Goal: Information Seeking & Learning: Learn about a topic

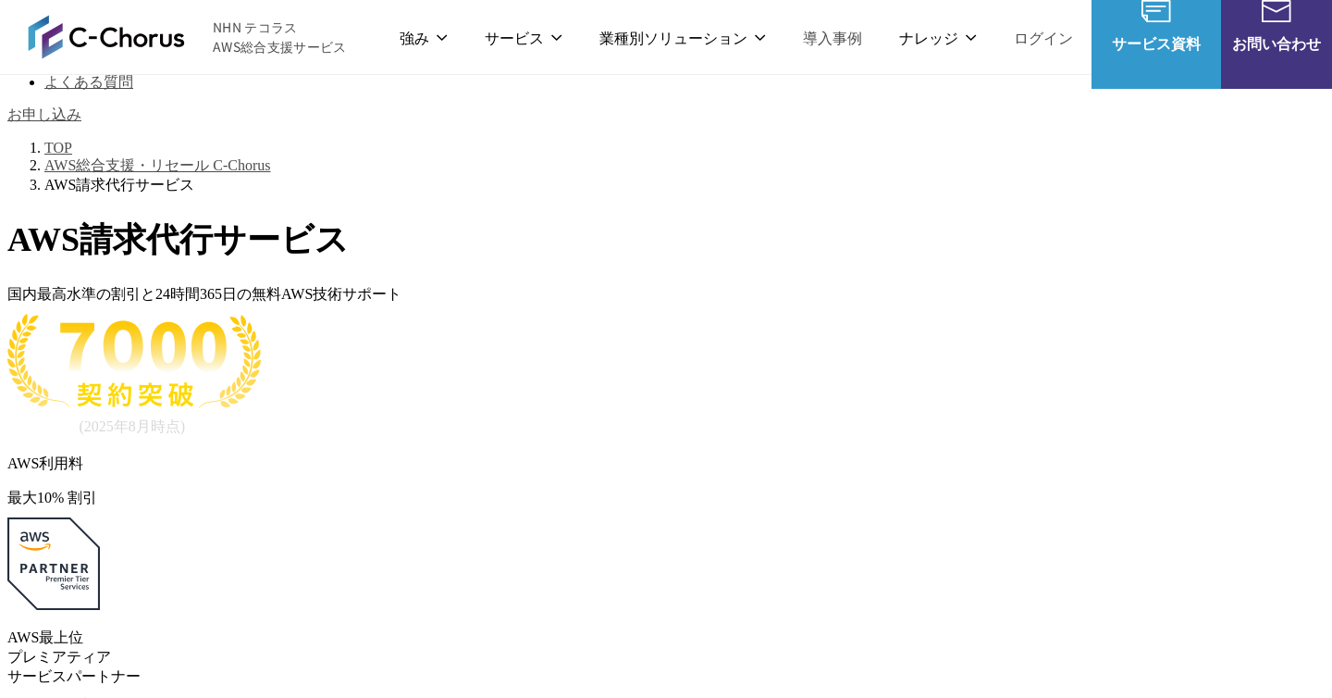
click at [289, 172] on link "AWS請求代行サービス" at bounding box center [256, 181] width 130 height 19
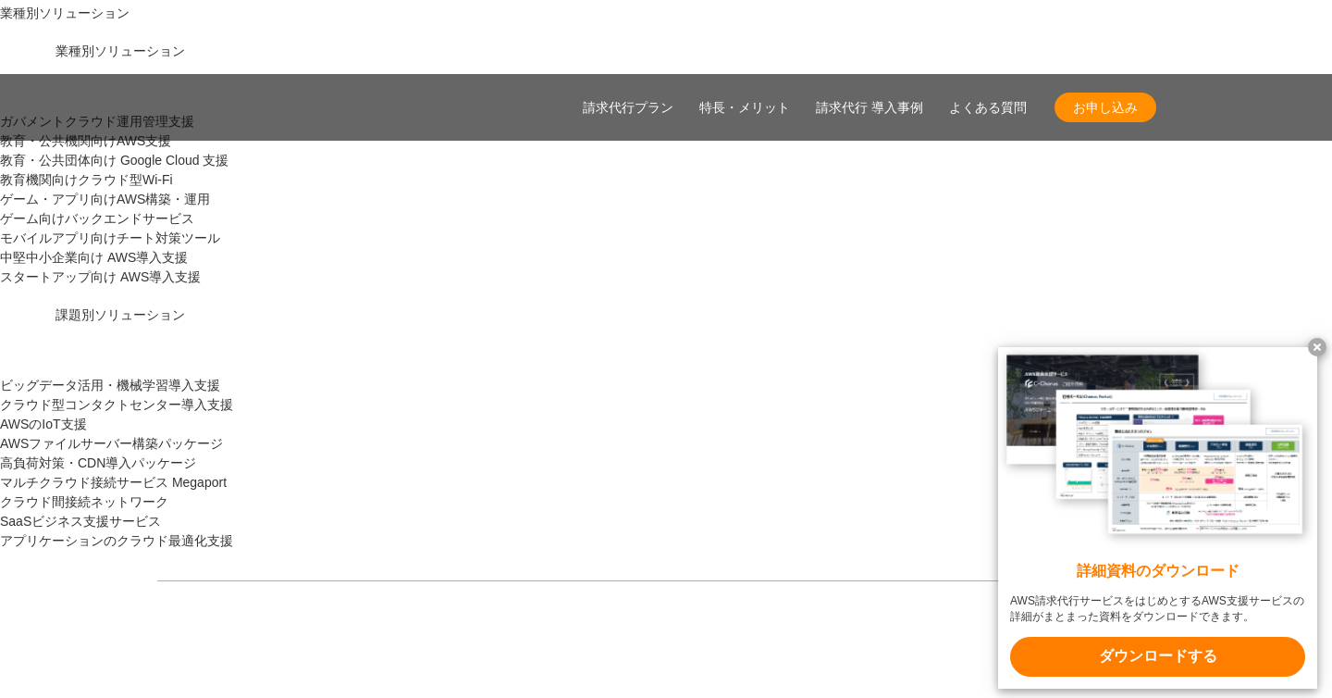
scroll to position [1917, 0]
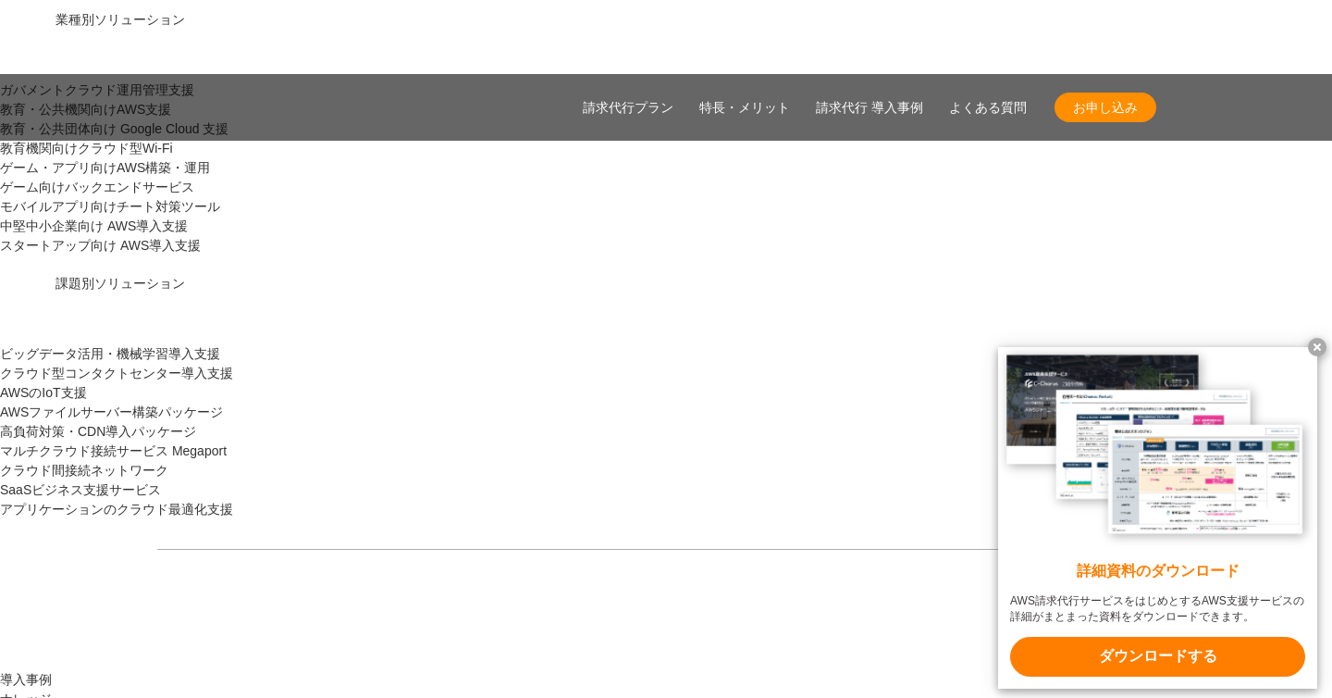
click at [1317, 348] on x-t at bounding box center [1317, 347] width 19 height 19
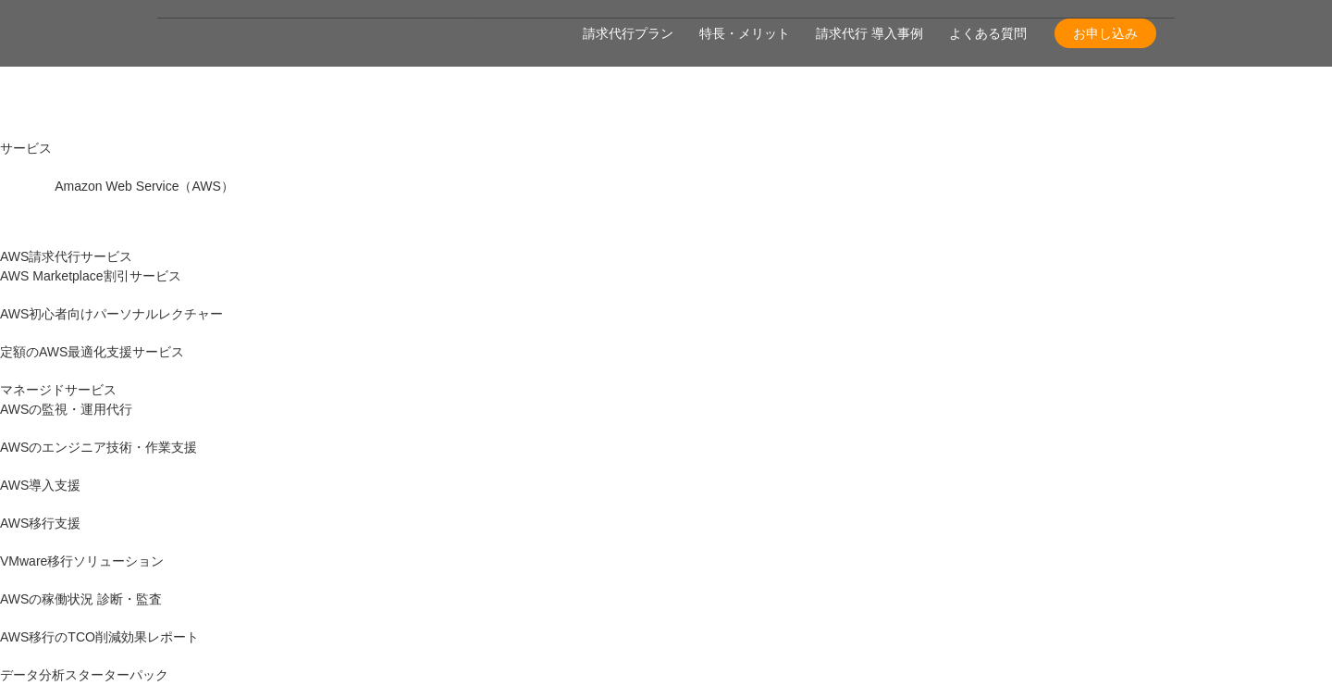
scroll to position [227, 0]
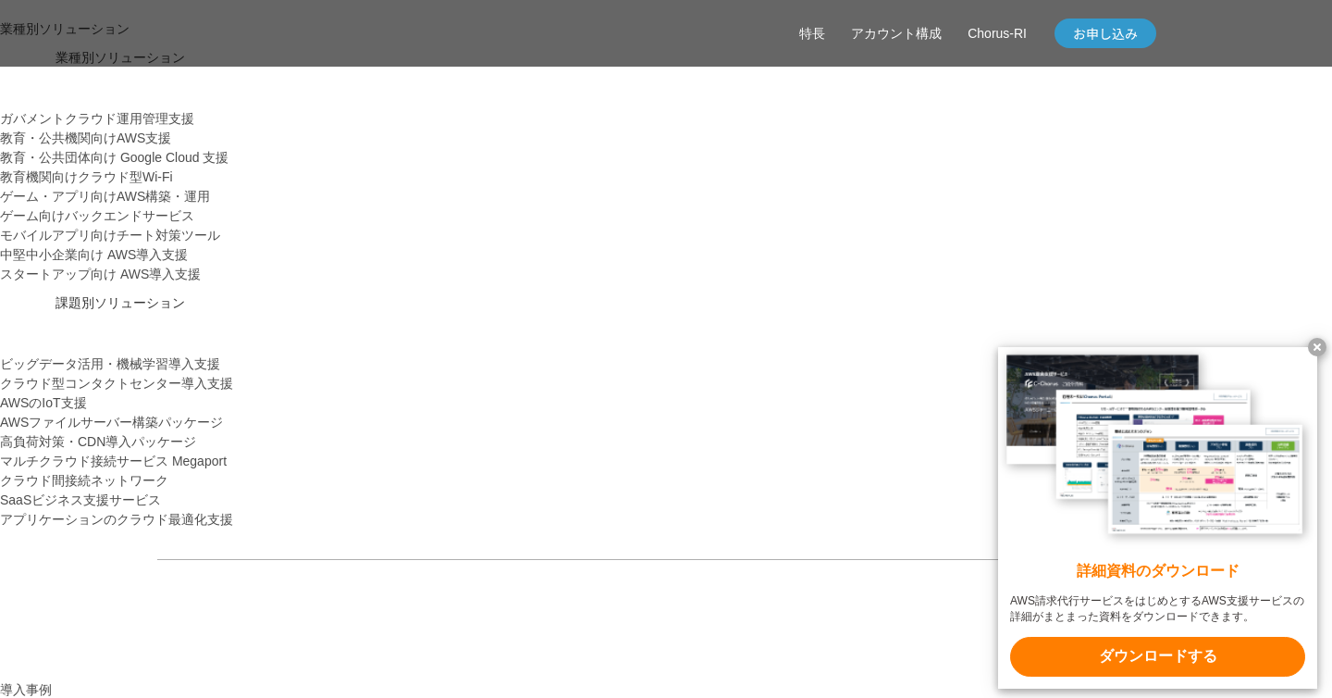
scroll to position [1872, 0]
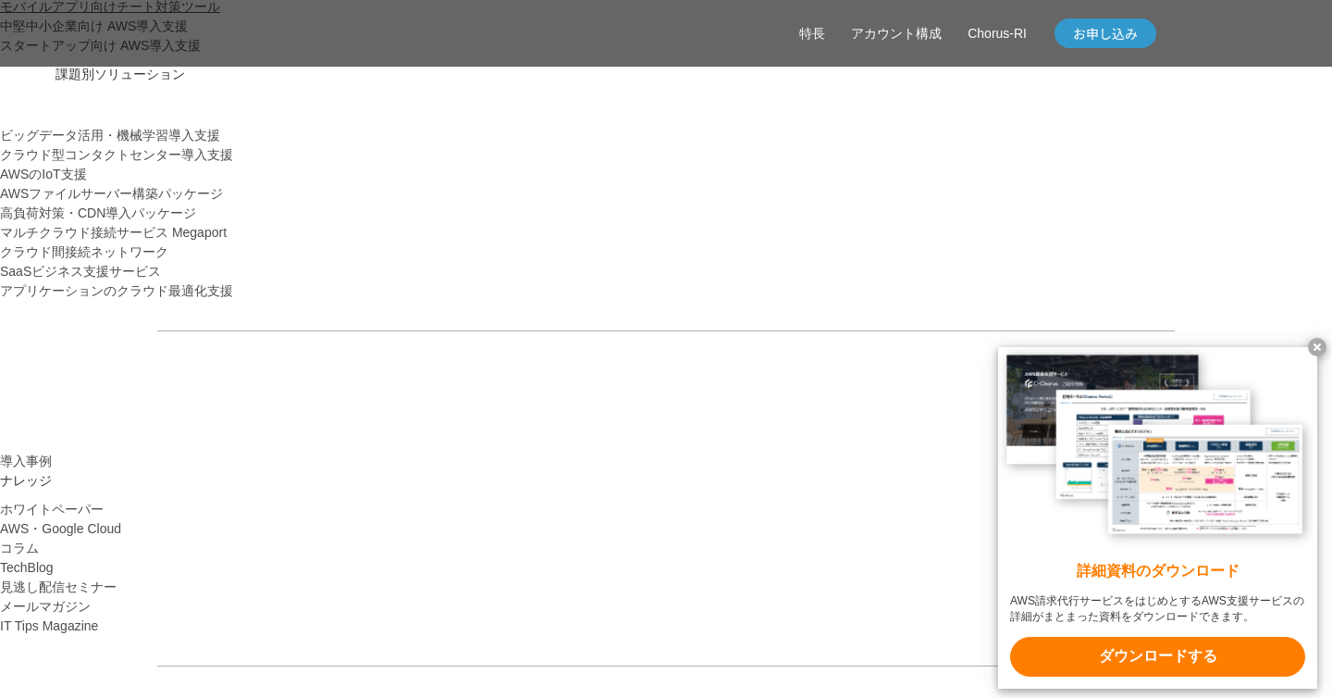
click at [1315, 346] on x-t at bounding box center [1317, 347] width 19 height 19
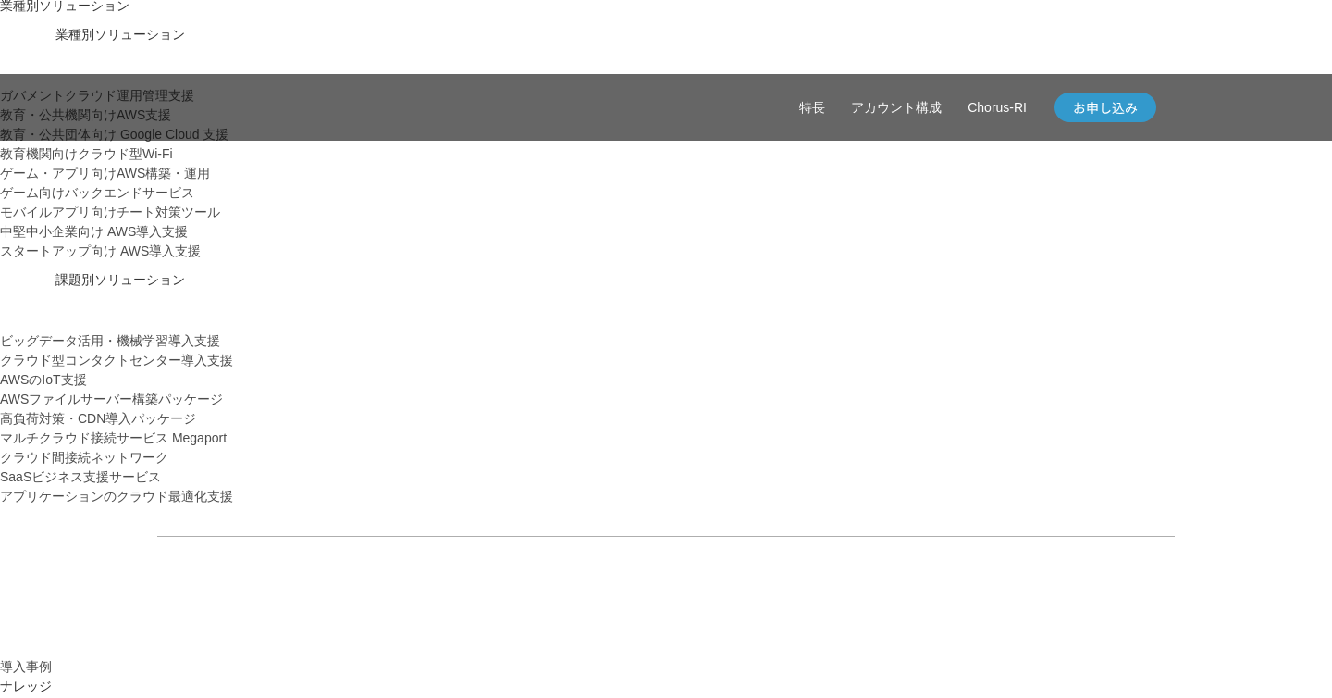
scroll to position [1473, 0]
